Goal: Contribute content: Add original content to the website for others to see

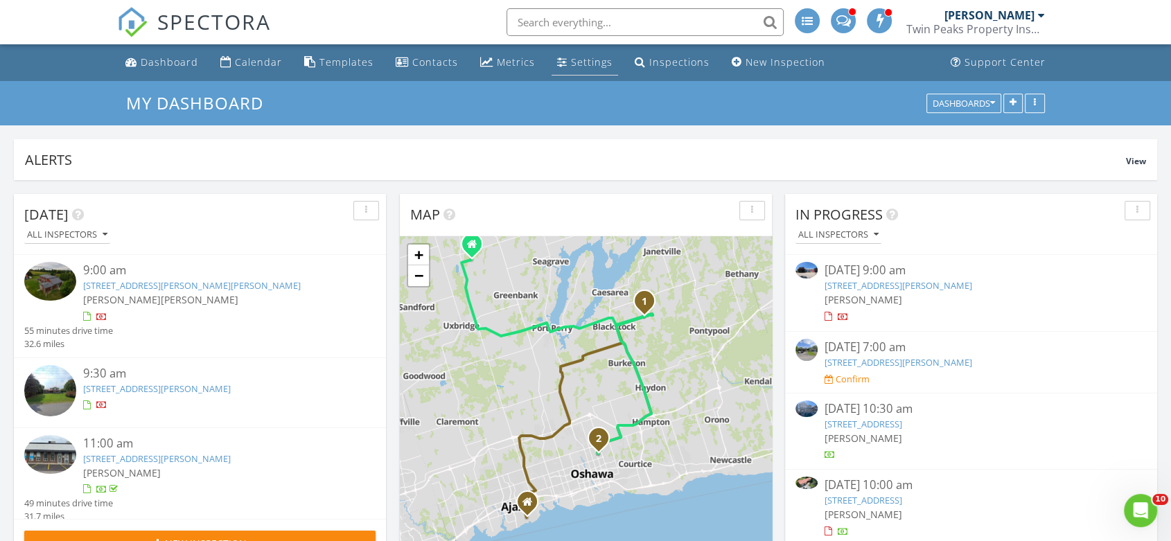
click at [612, 64] on li "Settings" at bounding box center [585, 62] width 72 height 37
click at [582, 67] on div "Settings" at bounding box center [592, 61] width 42 height 13
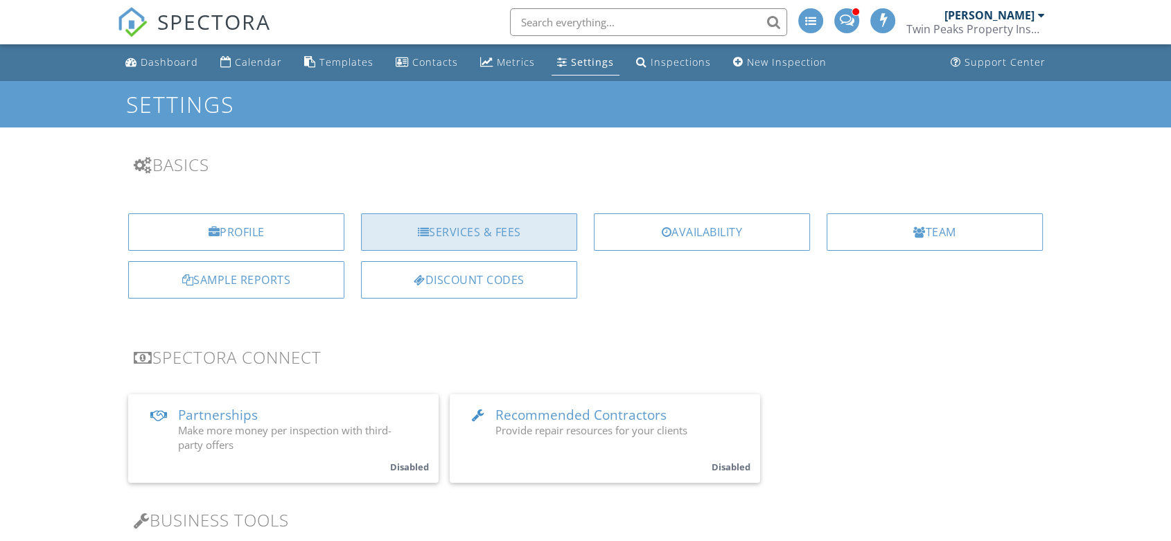
click at [505, 231] on div "Services & Fees" at bounding box center [469, 231] width 216 height 37
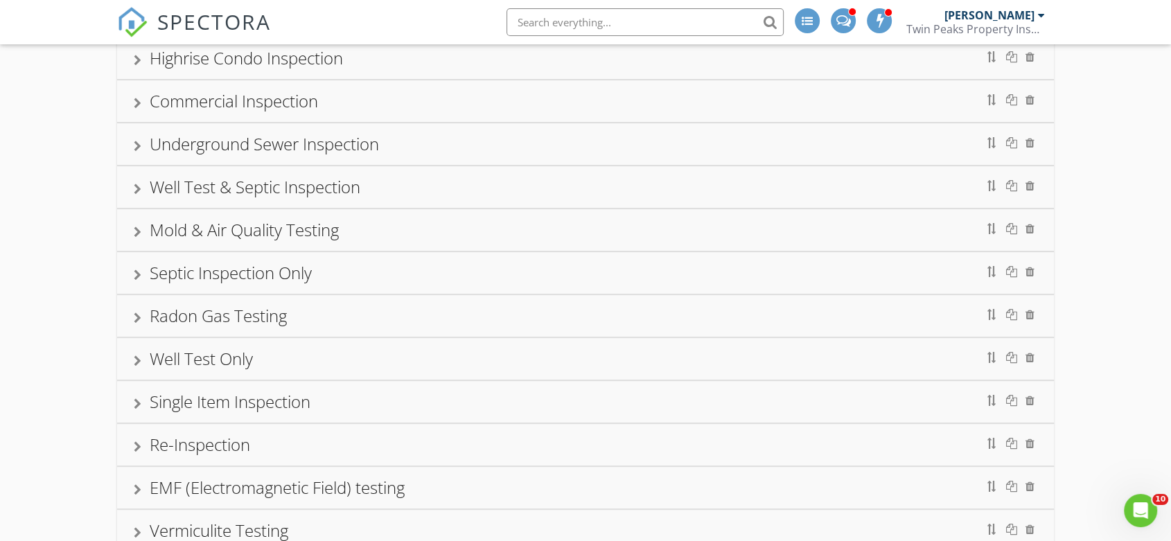
scroll to position [539, 0]
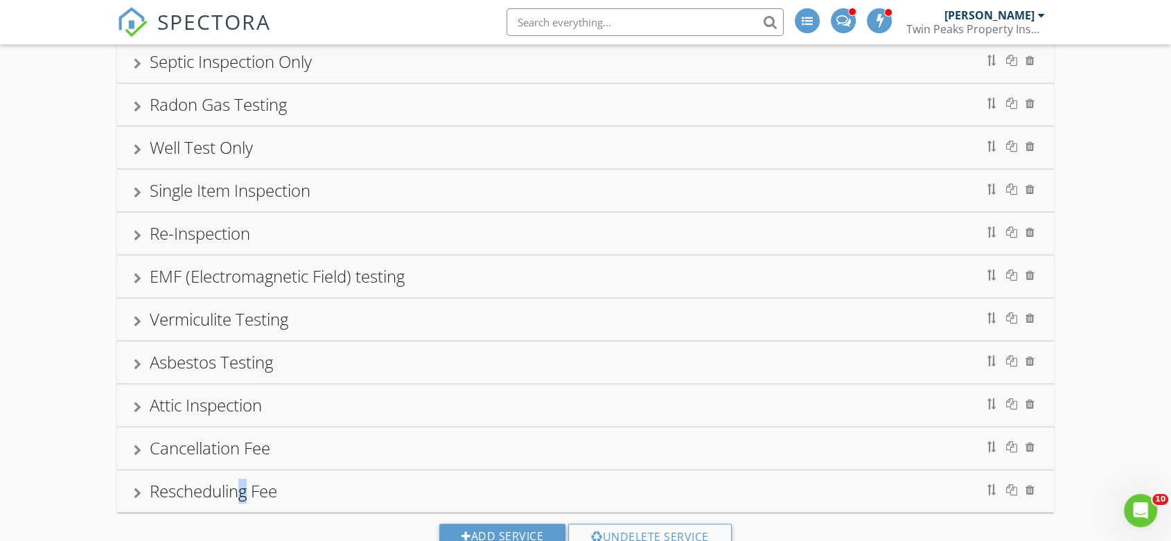
drag, startPoint x: 244, startPoint y: 484, endPoint x: 295, endPoint y: 471, distance: 52.8
click at [245, 484] on div "Rescheduling Fee" at bounding box center [214, 491] width 128 height 23
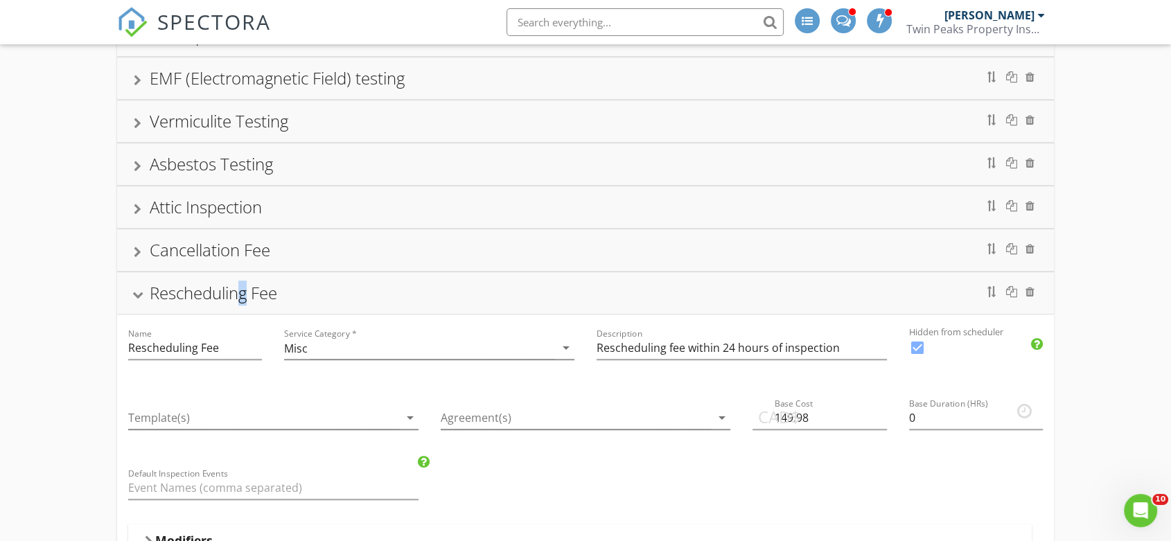
scroll to position [924, 0]
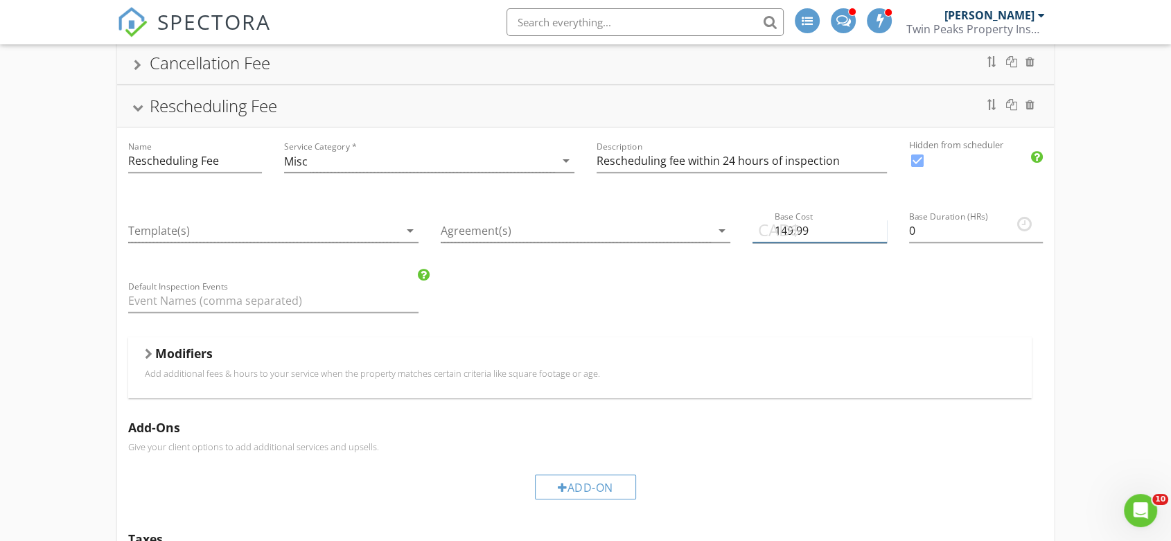
click at [880, 220] on input "149.99" at bounding box center [820, 231] width 134 height 23
type input "150"
click at [880, 220] on input "150" at bounding box center [820, 231] width 134 height 23
click at [871, 298] on div "Name Rescheduling Fee Service Category * Misc arrow_drop_down Description Resch…" at bounding box center [585, 448] width 937 height 641
click at [194, 19] on span "SPECTORA" at bounding box center [214, 21] width 114 height 29
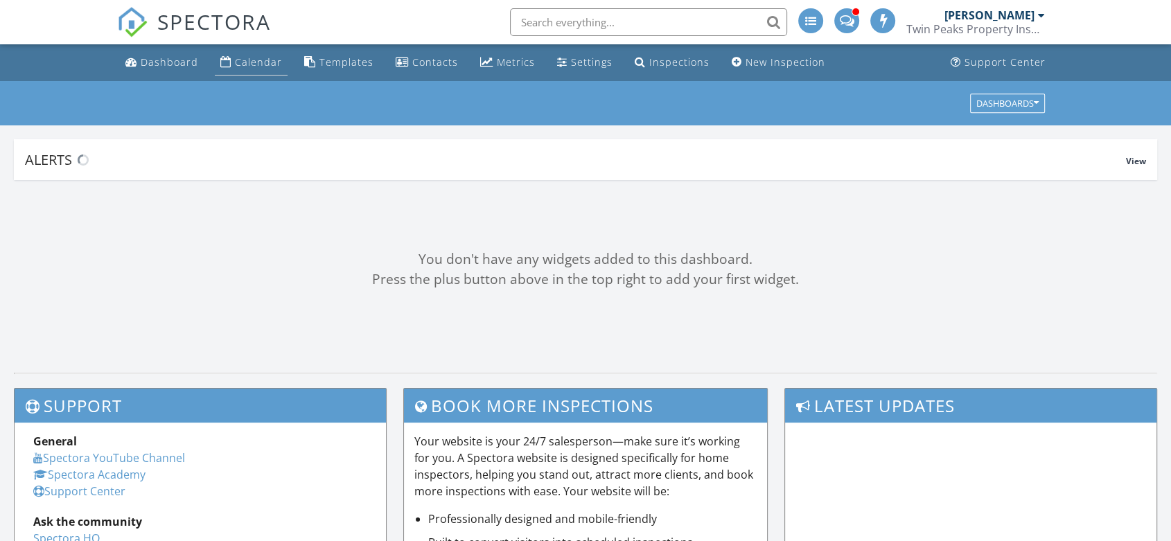
click at [260, 62] on div "Calendar" at bounding box center [258, 61] width 47 height 13
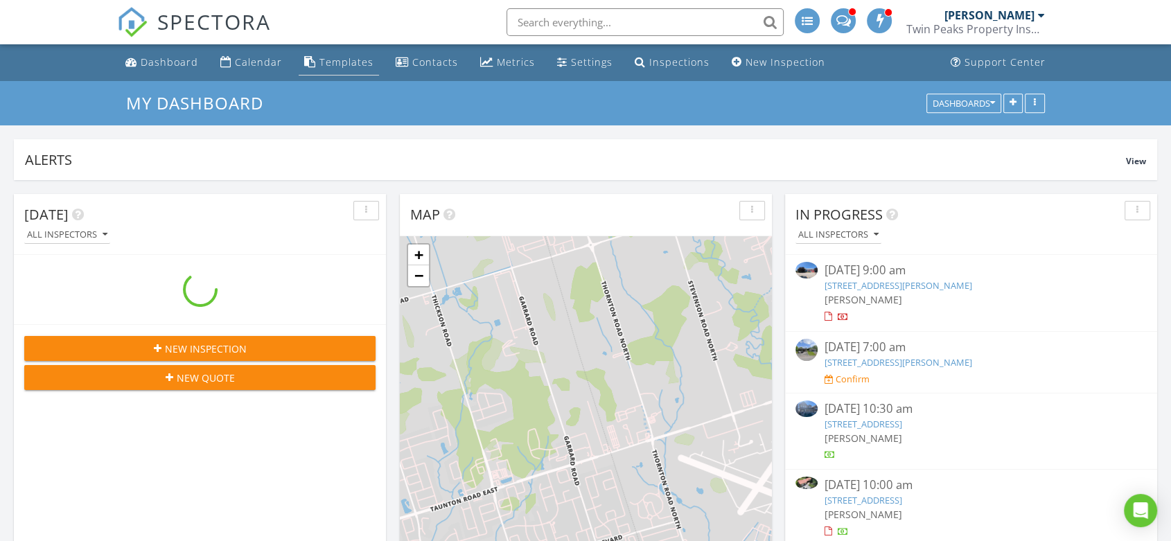
scroll to position [298, 371]
click at [333, 61] on div "Templates" at bounding box center [347, 61] width 54 height 13
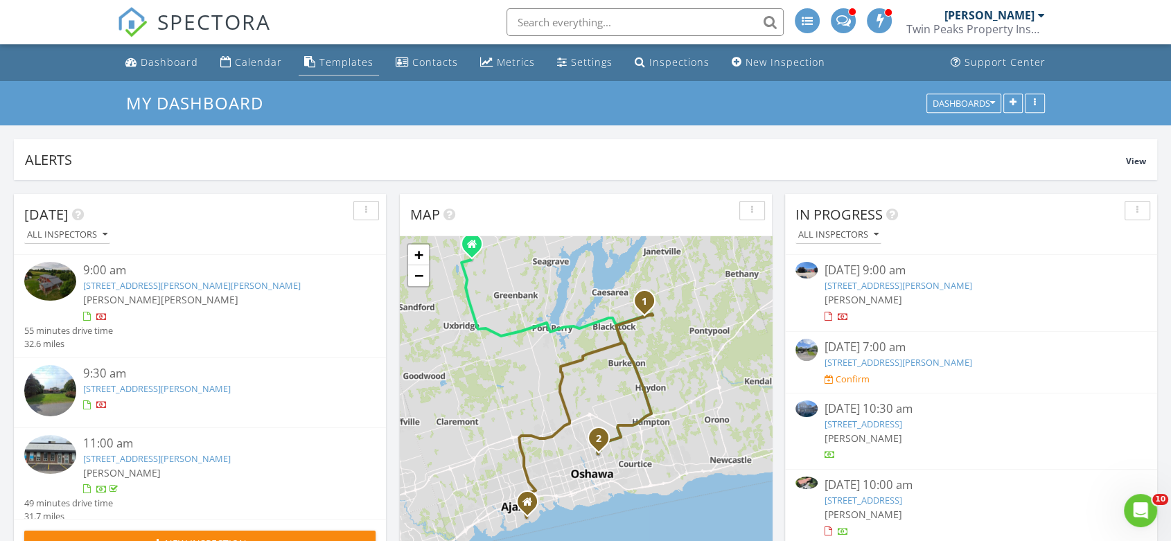
scroll to position [0, 0]
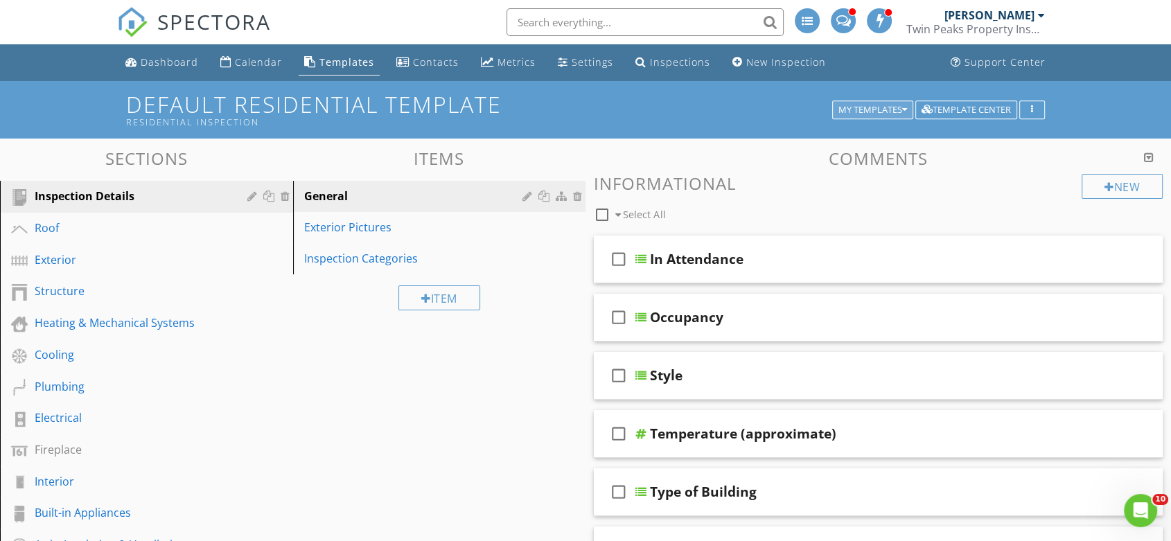
click at [873, 111] on div "My Templates" at bounding box center [873, 110] width 69 height 10
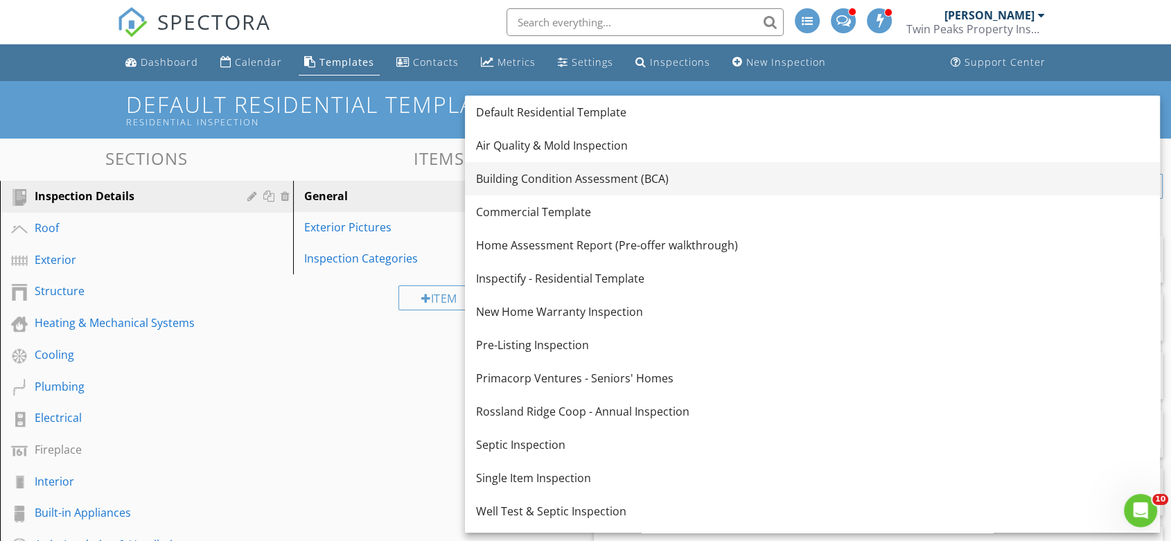
click at [589, 175] on div "Building Condition Assessment (BCA)" at bounding box center [812, 178] width 673 height 17
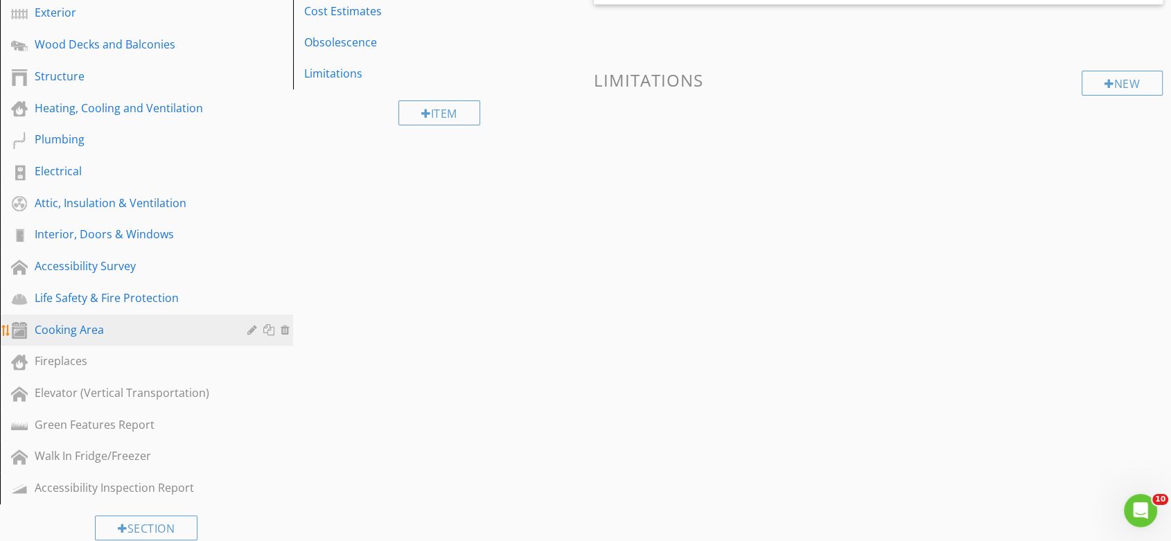
scroll to position [308, 0]
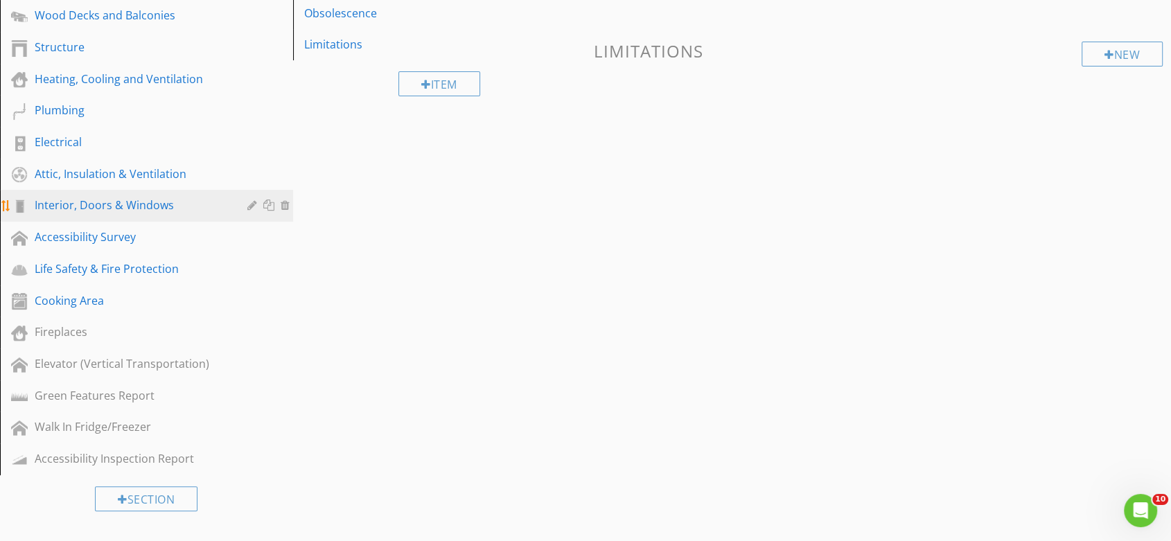
click at [150, 211] on div "Interior, Doors & Windows" at bounding box center [131, 205] width 193 height 17
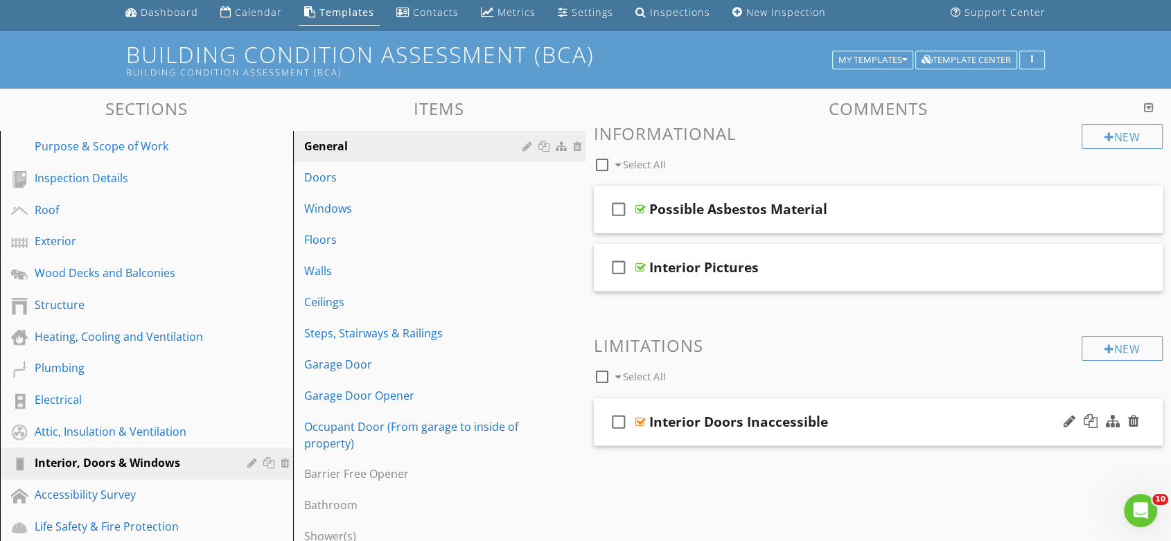
scroll to position [154, 0]
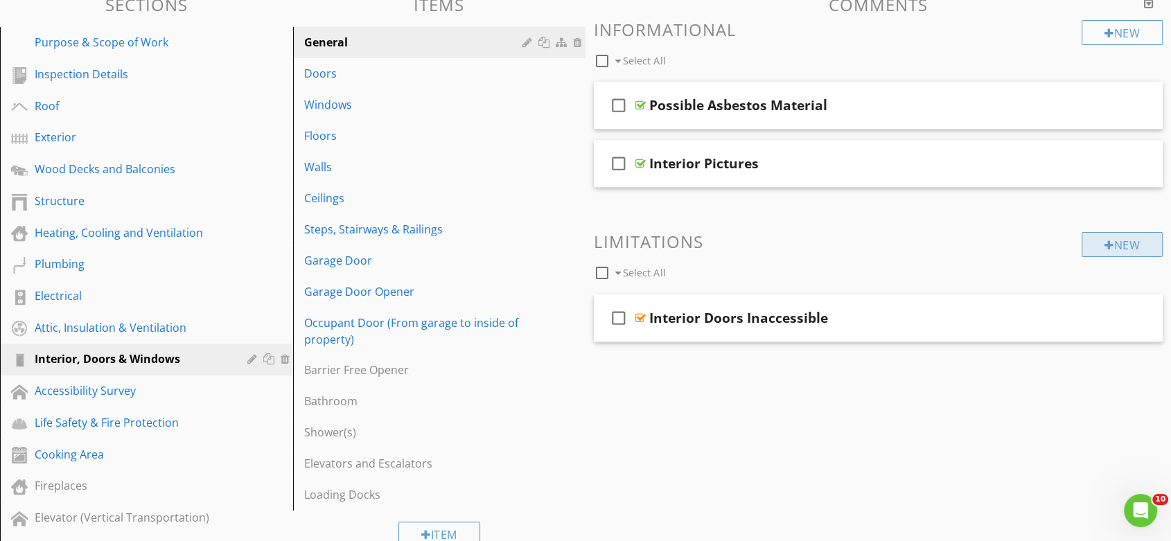
click at [1120, 243] on div "New" at bounding box center [1122, 244] width 81 height 25
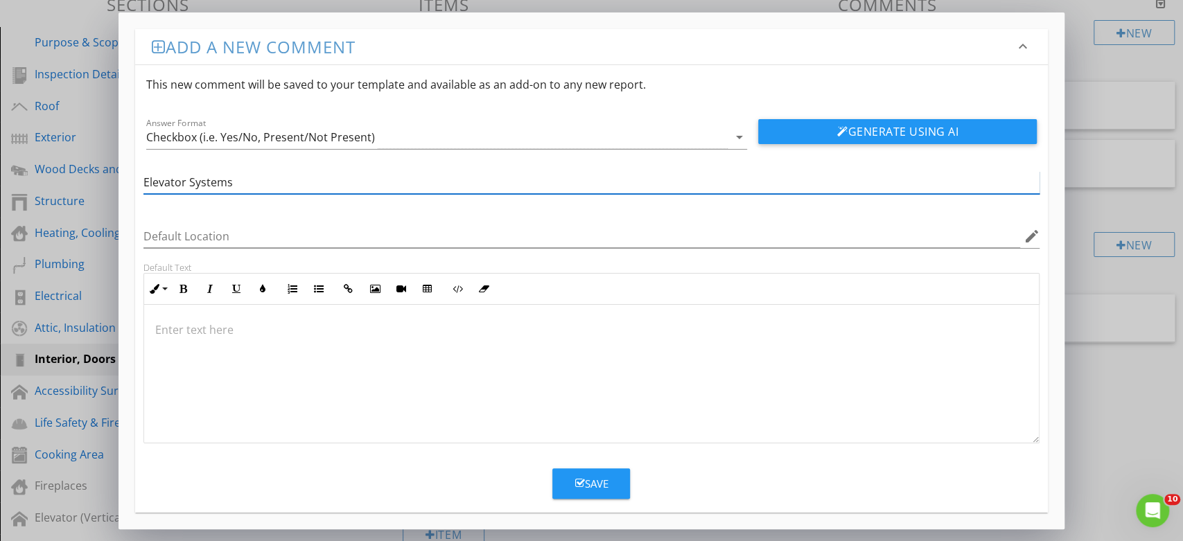
type input "Elevator Systems"
click at [351, 365] on div at bounding box center [591, 374] width 895 height 139
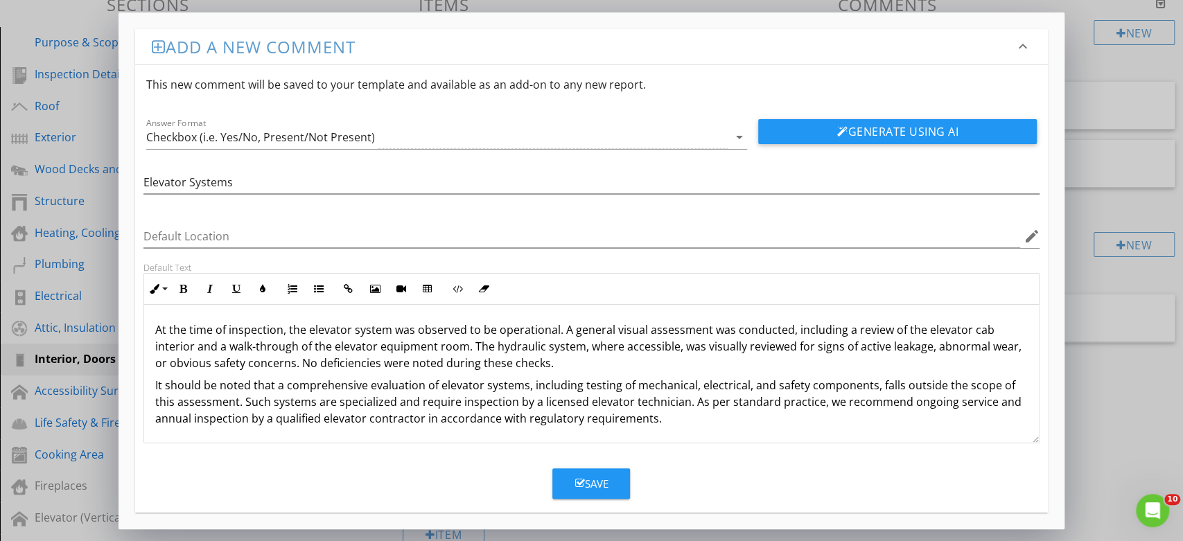
click at [602, 476] on div "Save" at bounding box center [591, 484] width 33 height 16
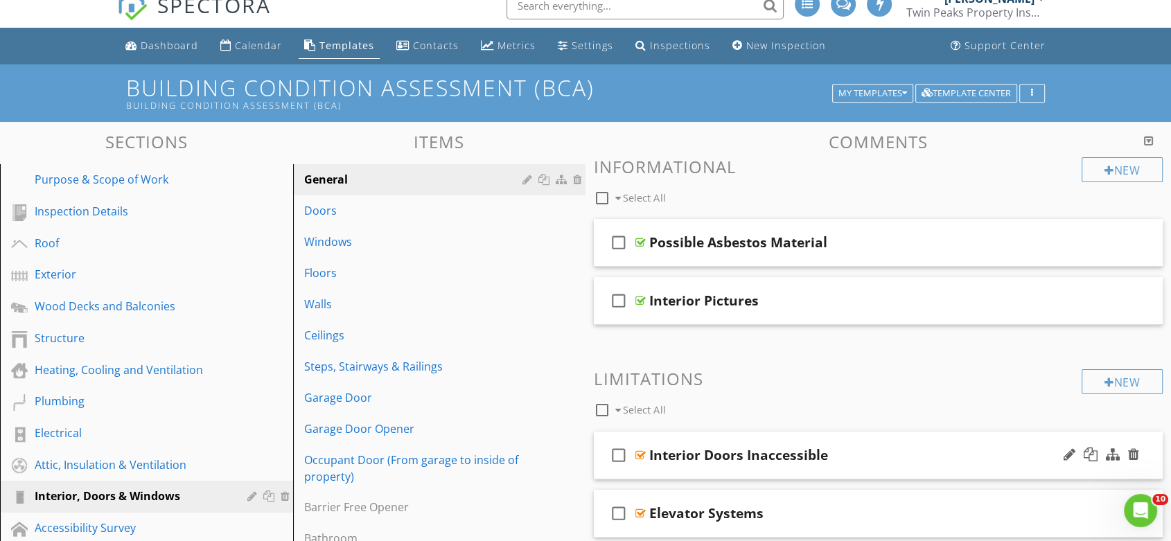
scroll to position [0, 0]
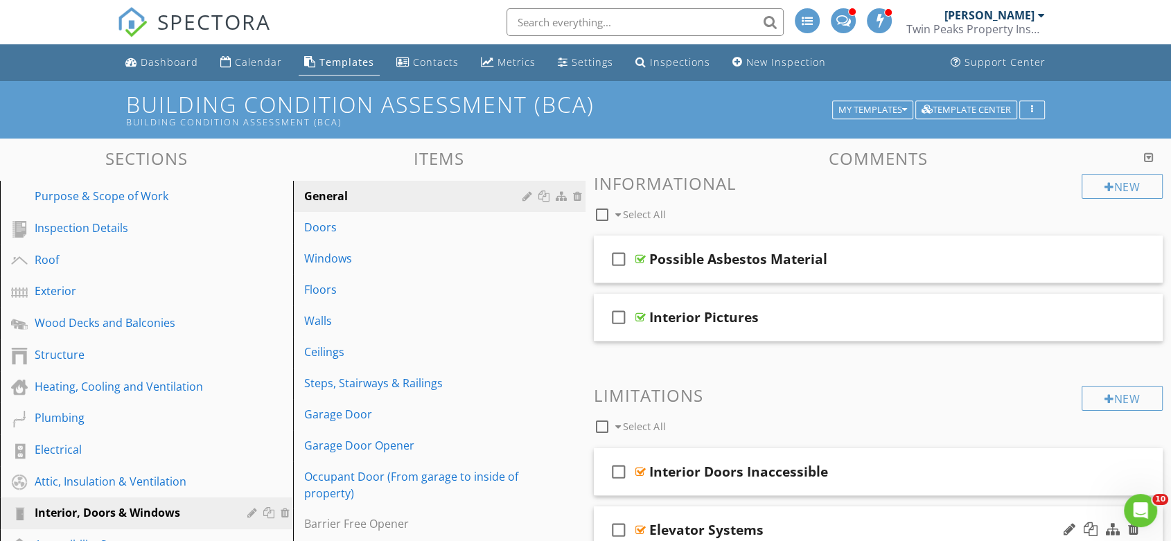
click at [891, 522] on div "Elevator Systems" at bounding box center [852, 530] width 406 height 17
click at [892, 105] on div "My Templates" at bounding box center [873, 110] width 69 height 10
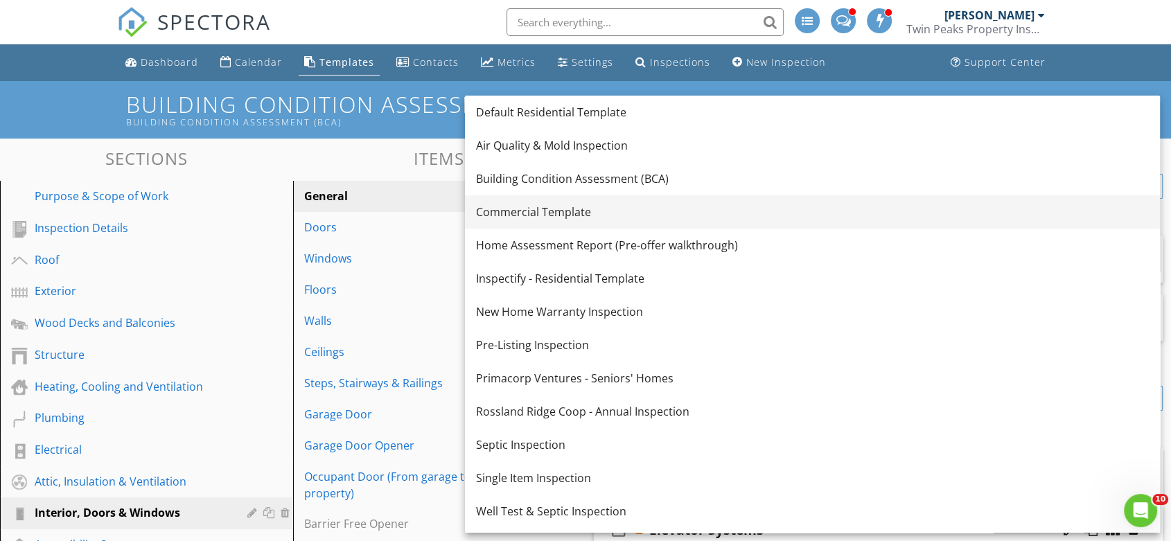
click at [648, 226] on link "Commercial Template" at bounding box center [812, 211] width 695 height 33
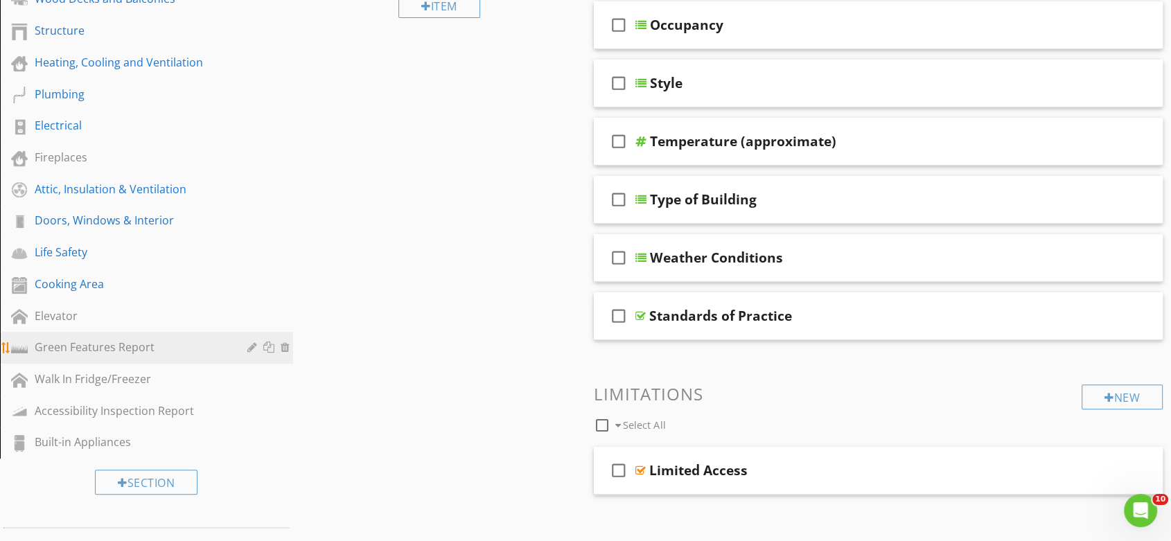
scroll to position [308, 0]
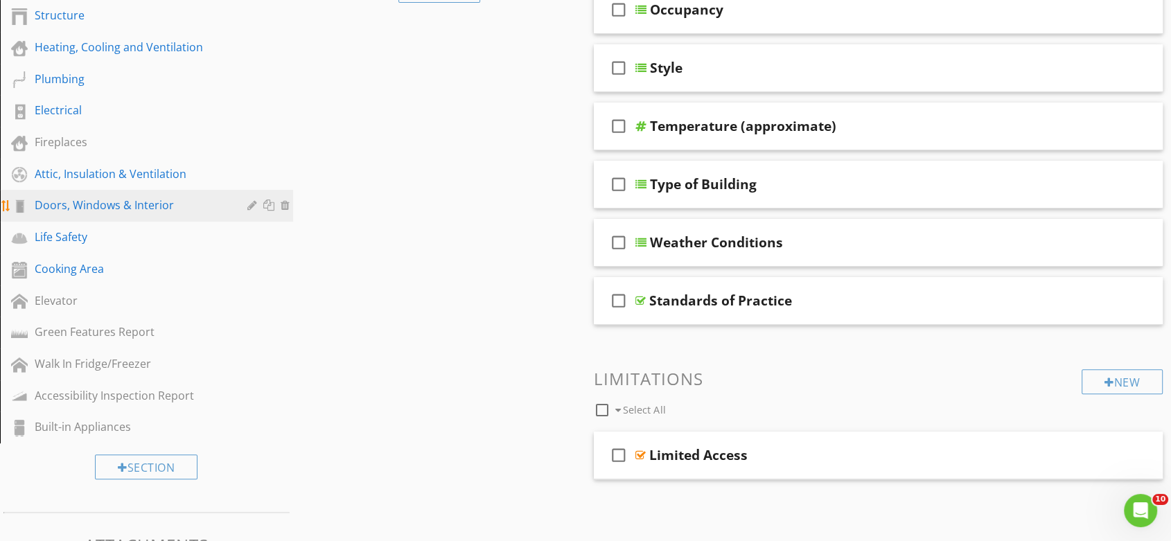
click at [188, 204] on div "Doors, Windows & Interior" at bounding box center [131, 205] width 193 height 17
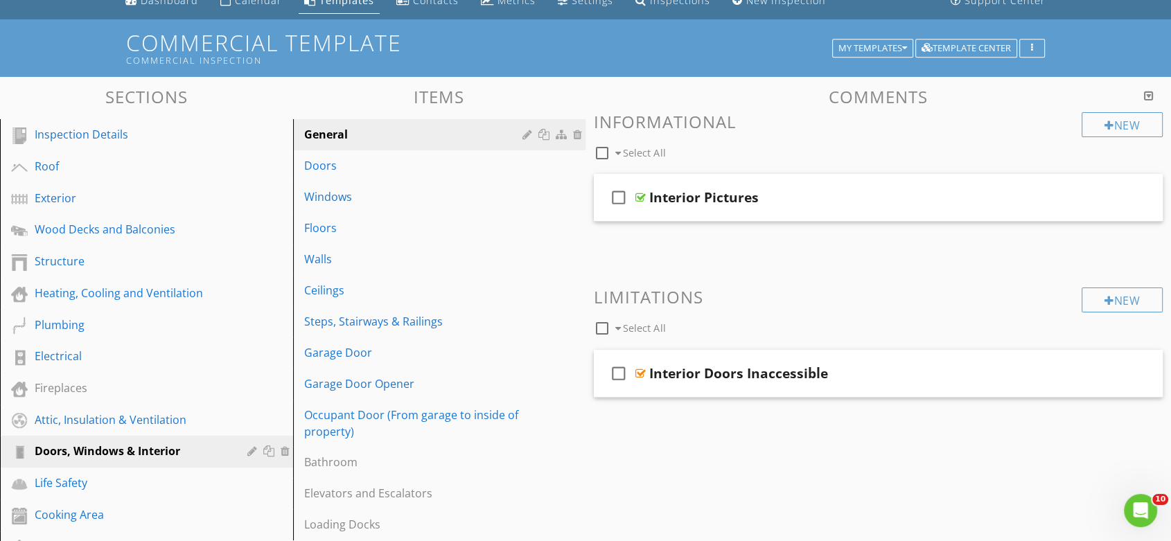
scroll to position [0, 0]
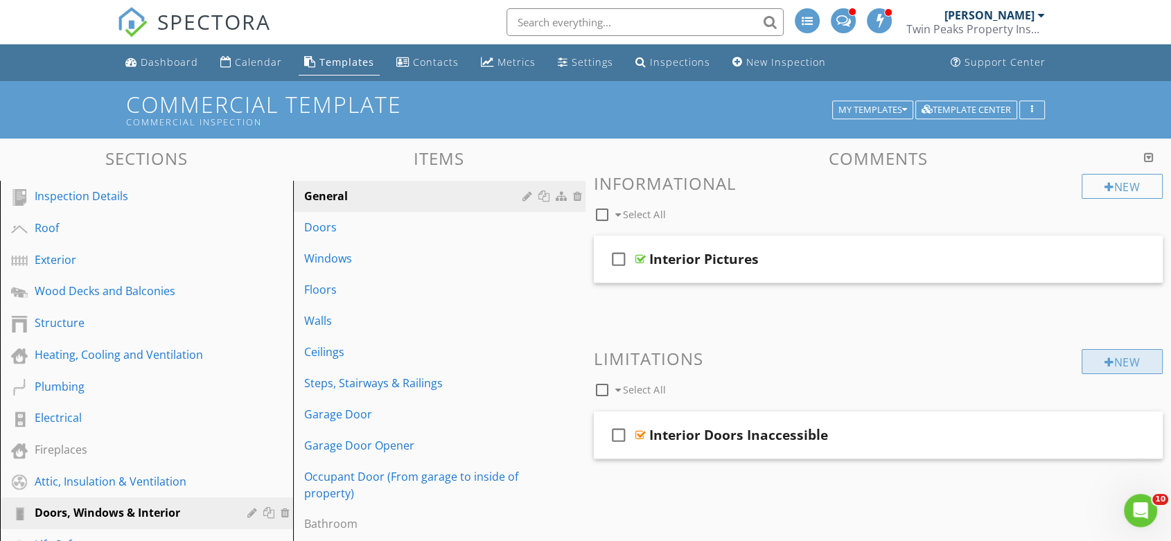
click at [1135, 370] on div "New" at bounding box center [1122, 361] width 81 height 25
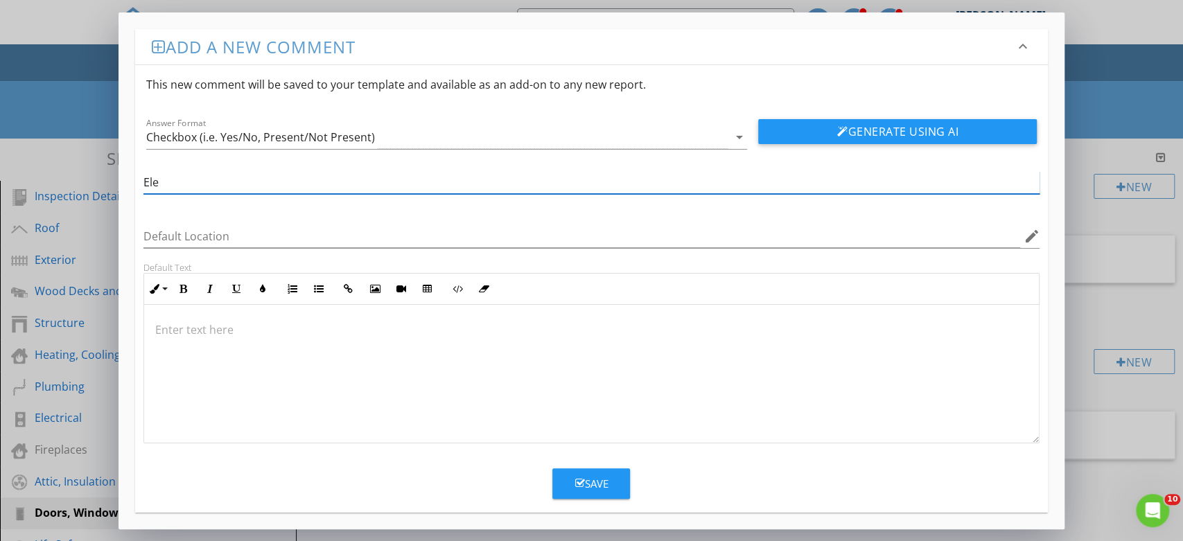
type input "Elevator Systems"
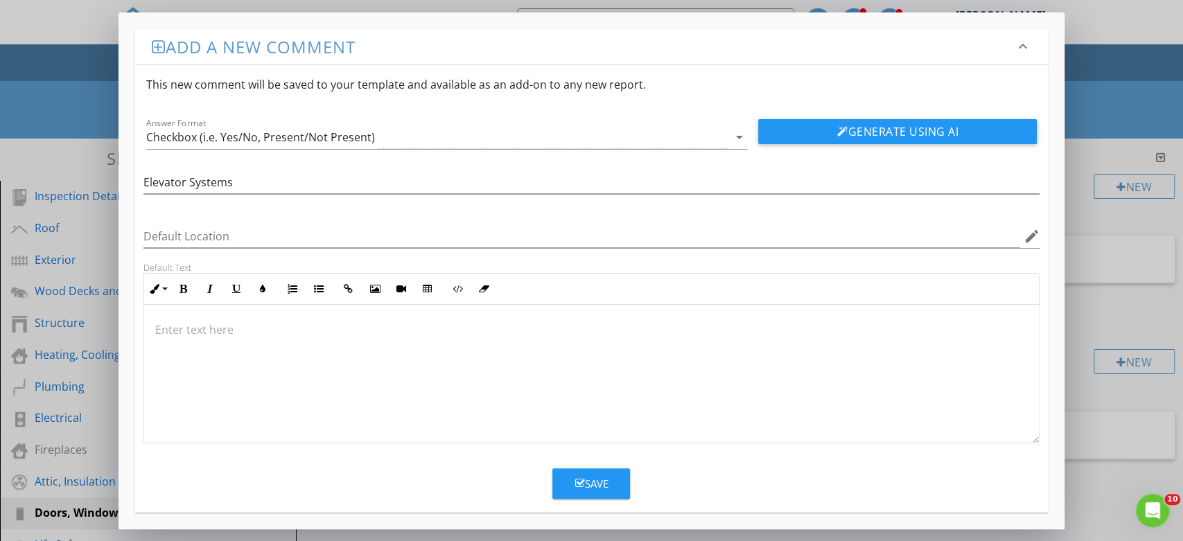
click at [266, 367] on div at bounding box center [591, 374] width 895 height 139
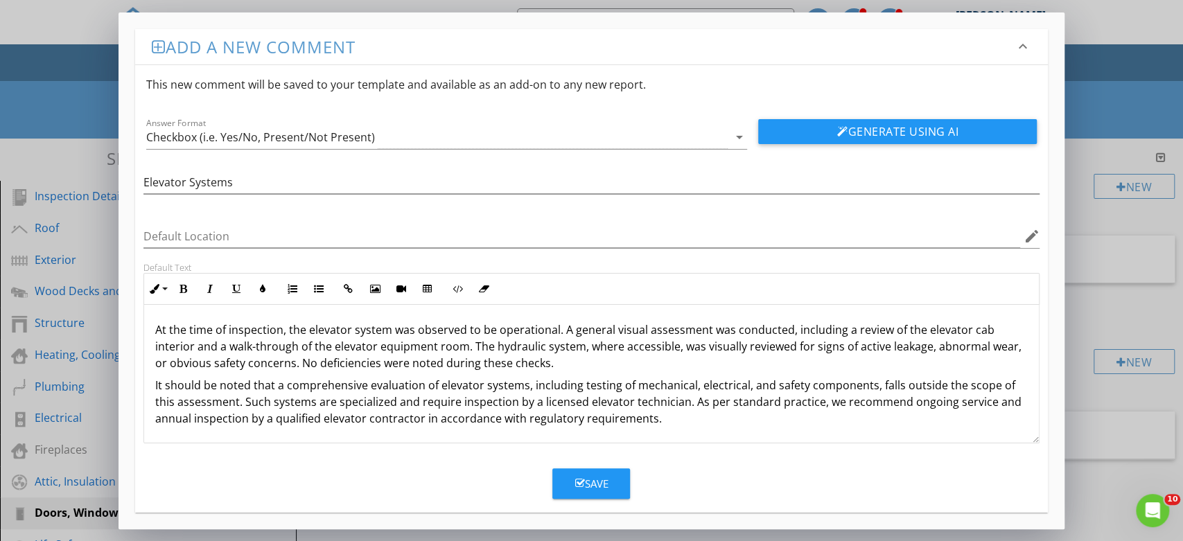
click at [580, 471] on button "Save" at bounding box center [591, 484] width 78 height 30
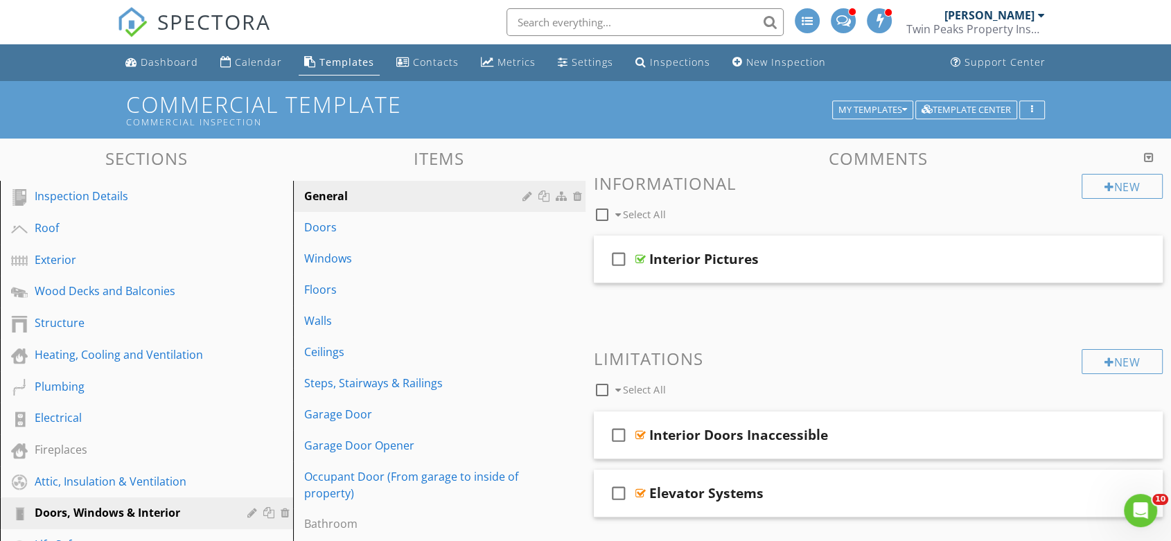
click at [202, 24] on span "SPECTORA" at bounding box center [214, 21] width 114 height 29
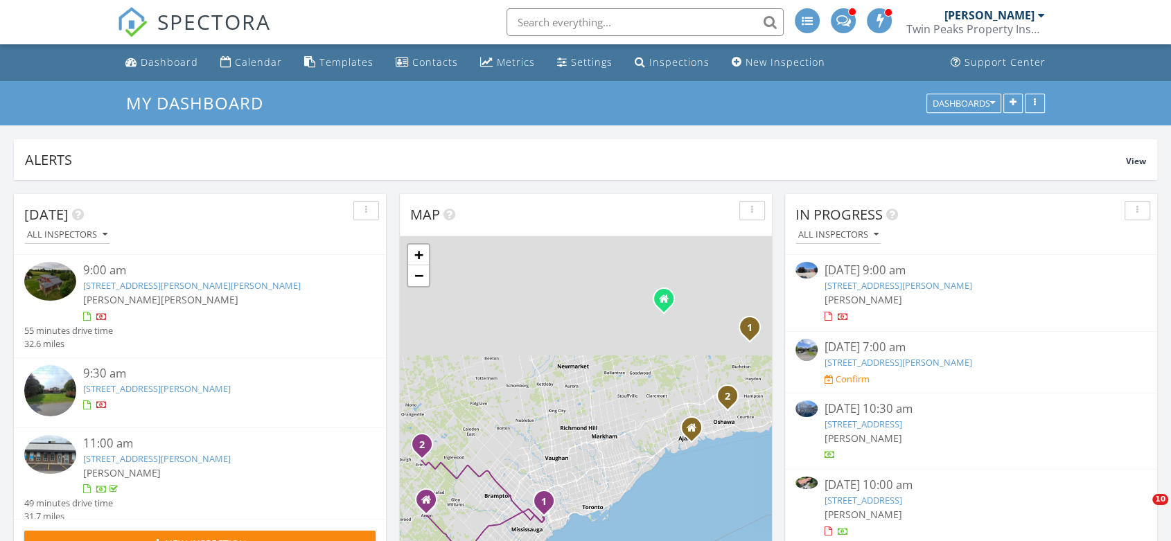
scroll to position [2290, 1196]
